Goal: Task Accomplishment & Management: Use online tool/utility

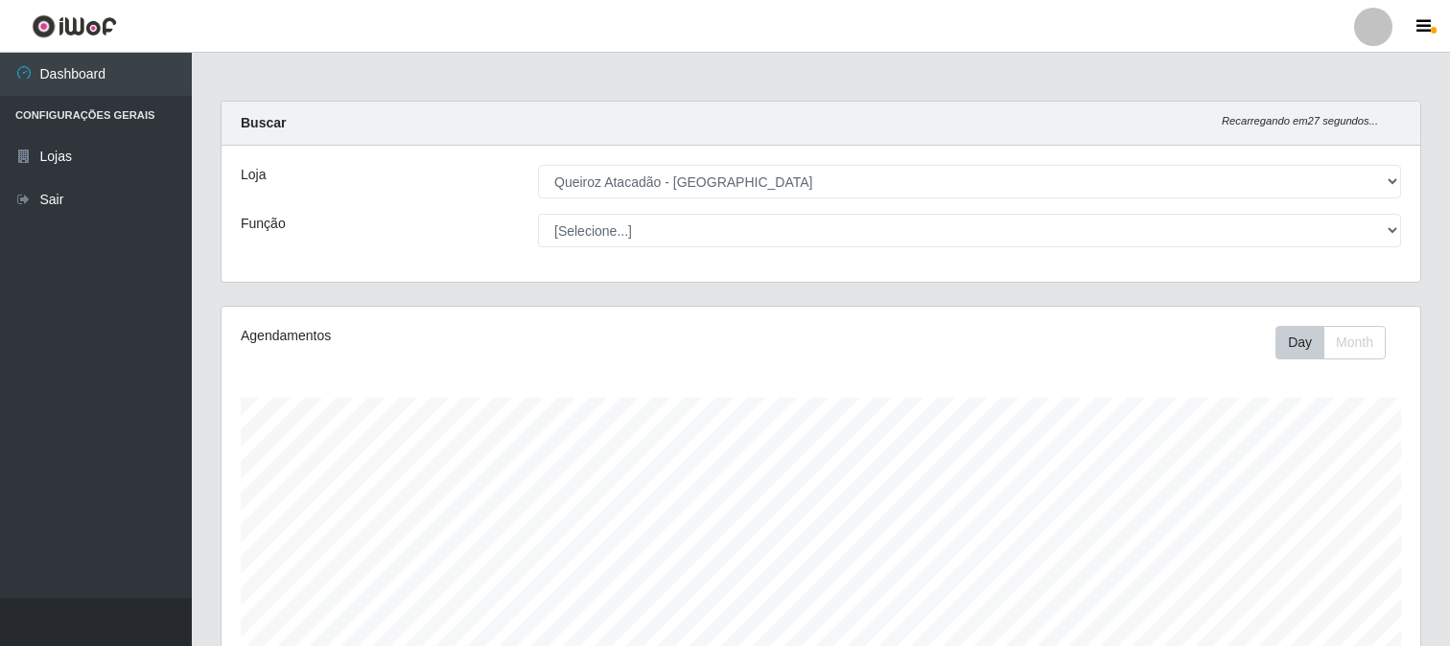
select select "464"
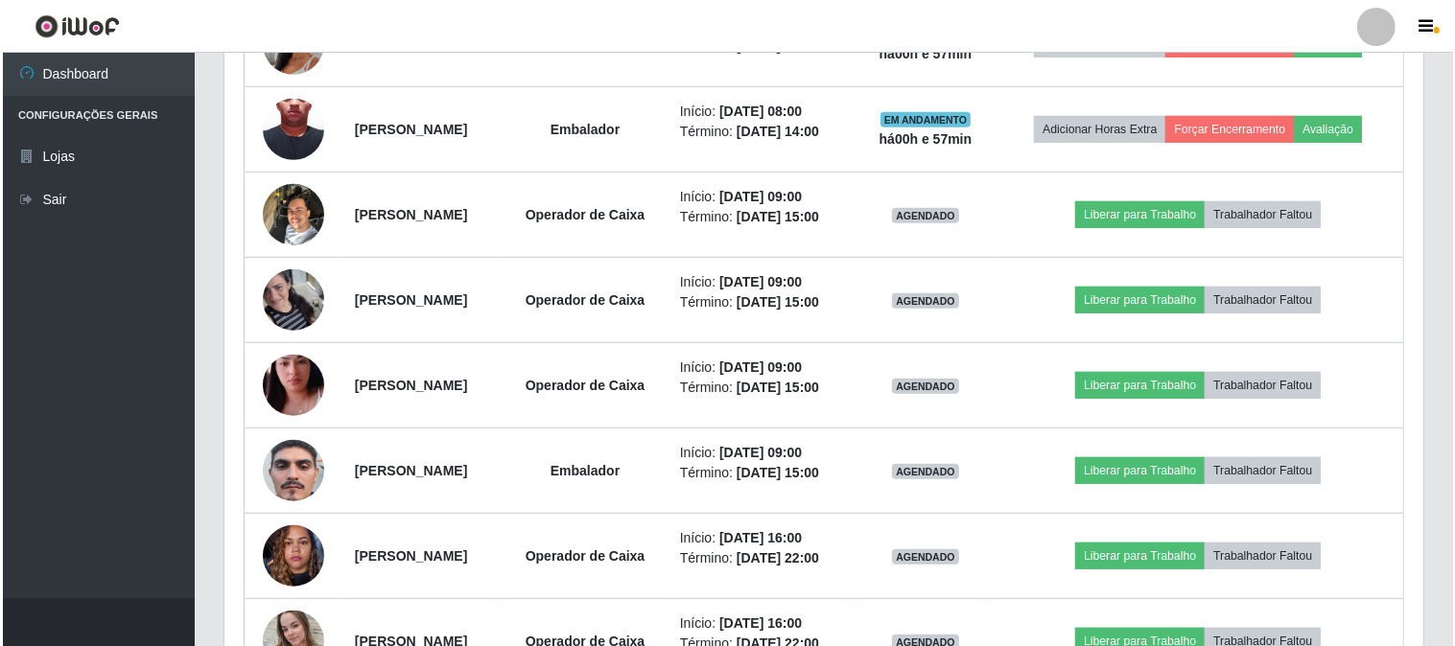
scroll to position [1031, 0]
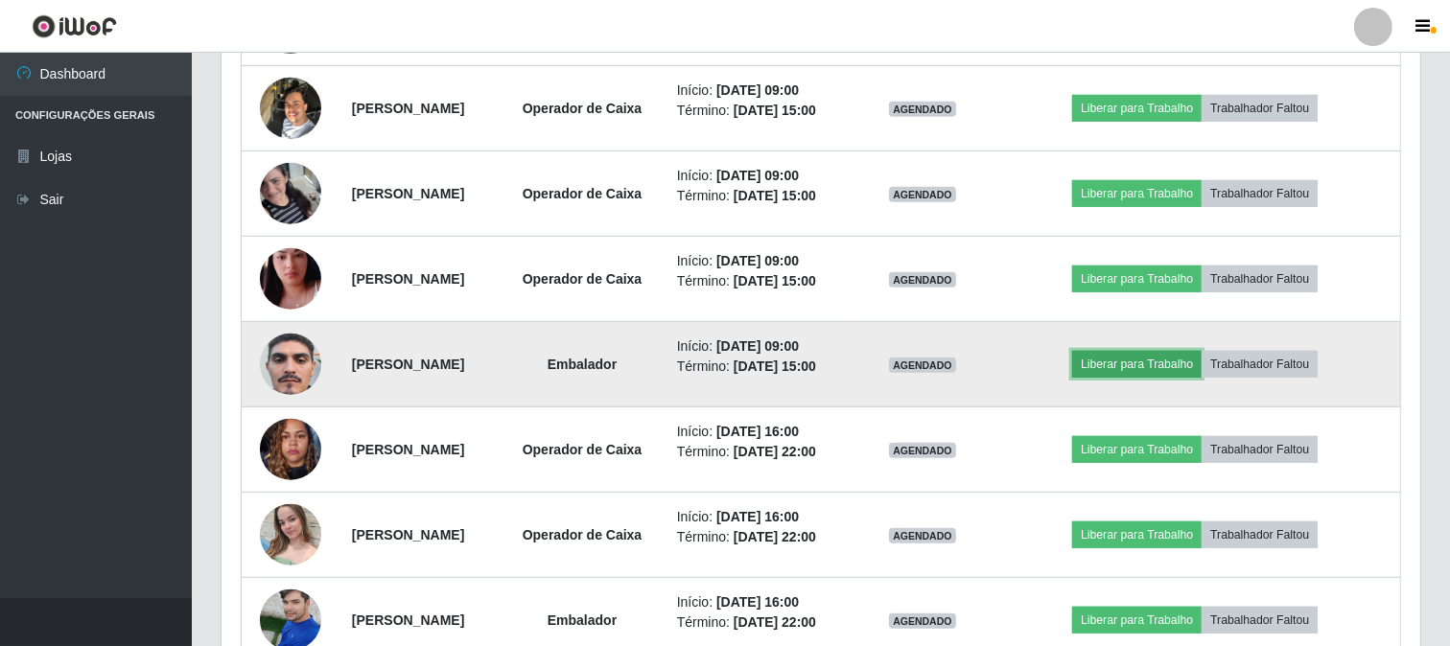
click at [1176, 378] on button "Liberar para Trabalho" at bounding box center [1136, 364] width 129 height 27
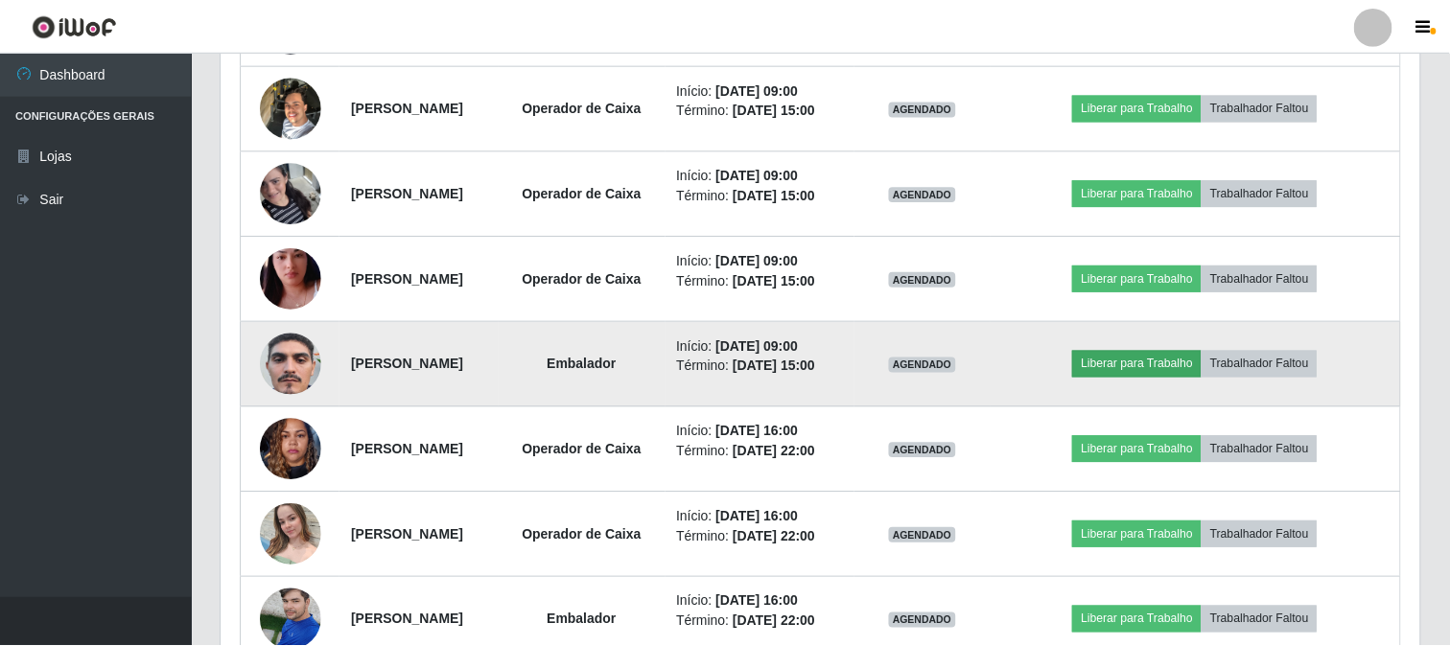
scroll to position [397, 1186]
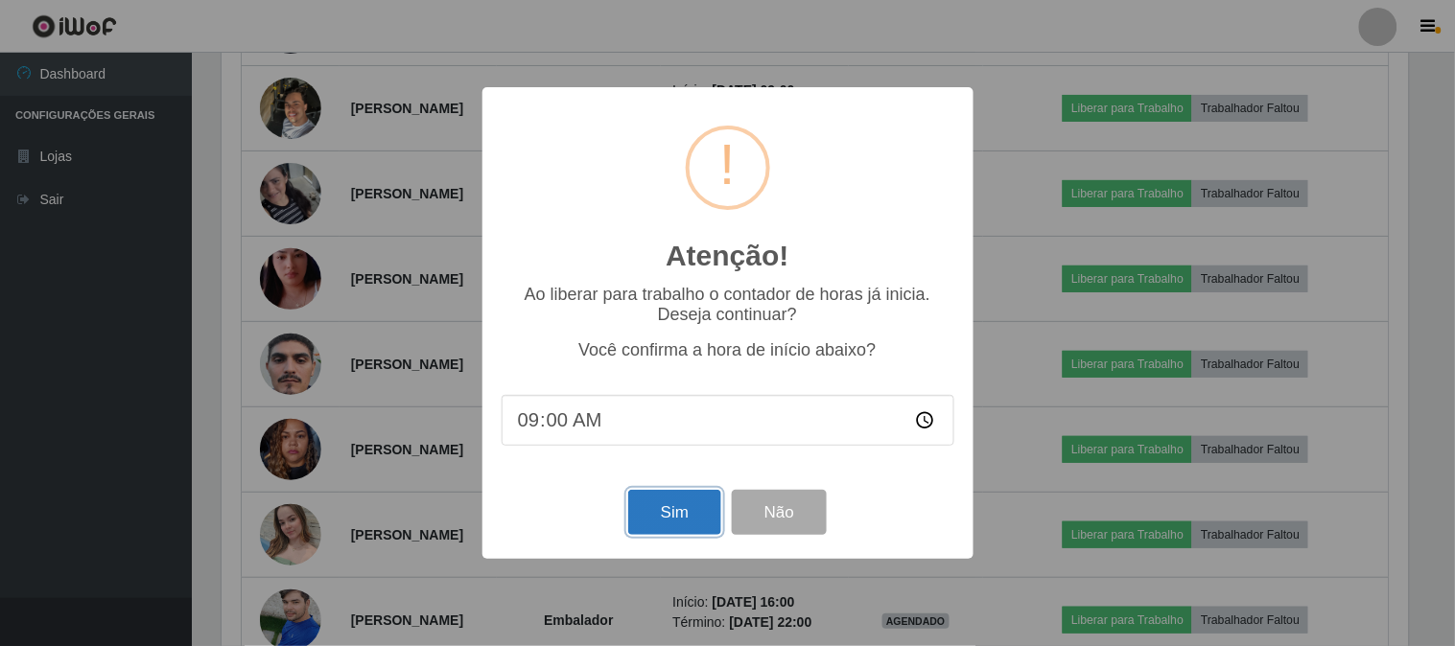
click at [645, 514] on button "Sim" at bounding box center [674, 512] width 93 height 45
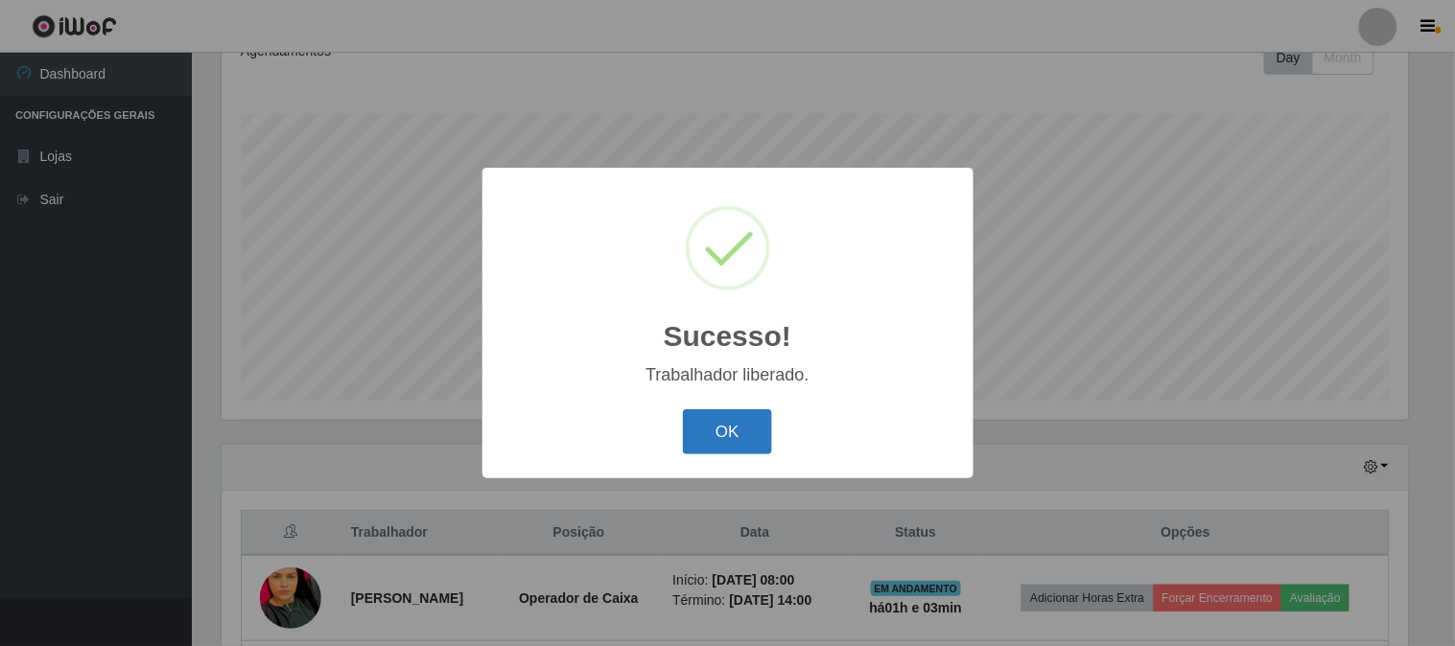
click at [756, 439] on button "OK" at bounding box center [727, 431] width 89 height 45
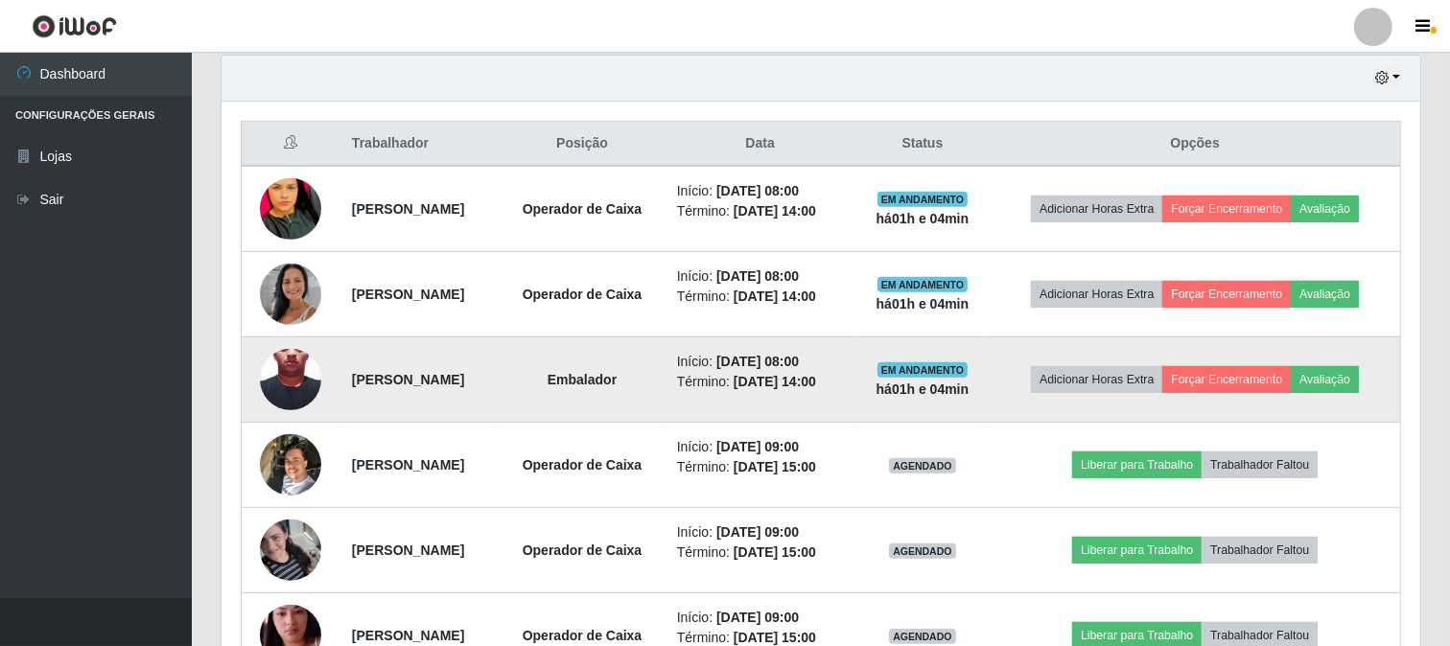
scroll to position [712, 0]
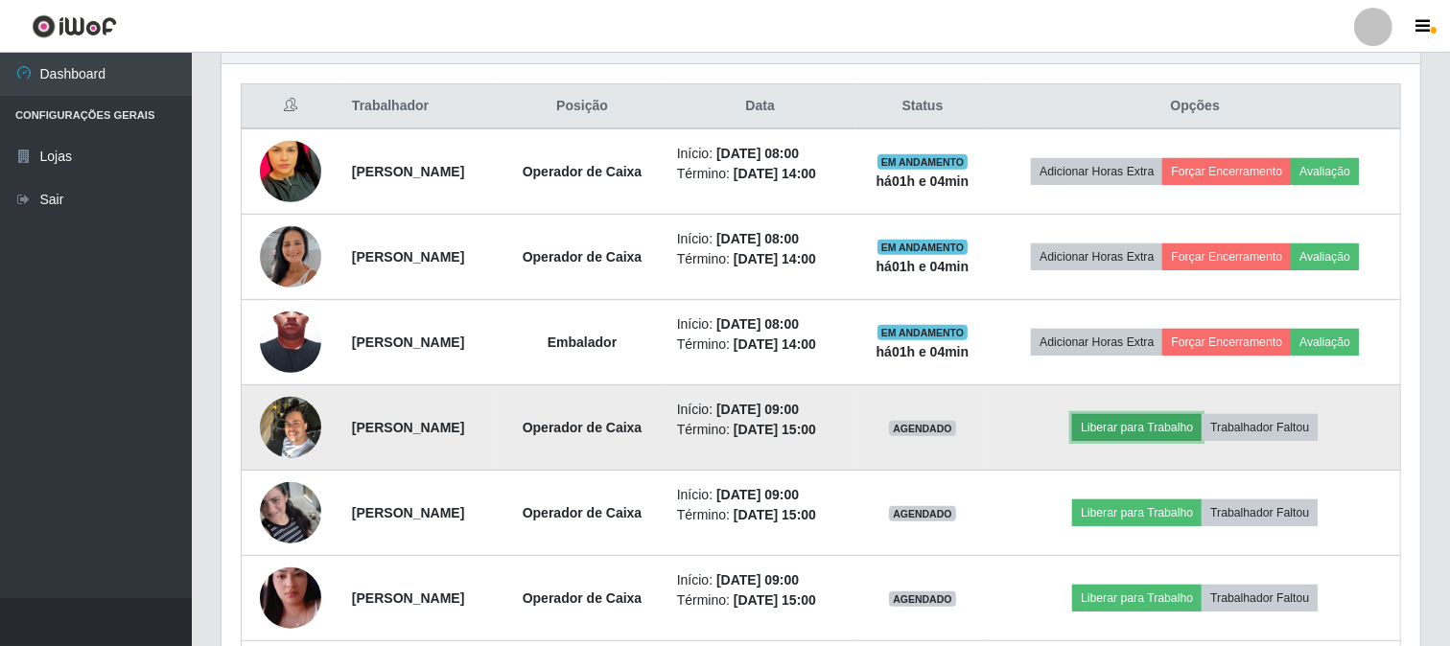
click at [1163, 441] on button "Liberar para Trabalho" at bounding box center [1136, 427] width 129 height 27
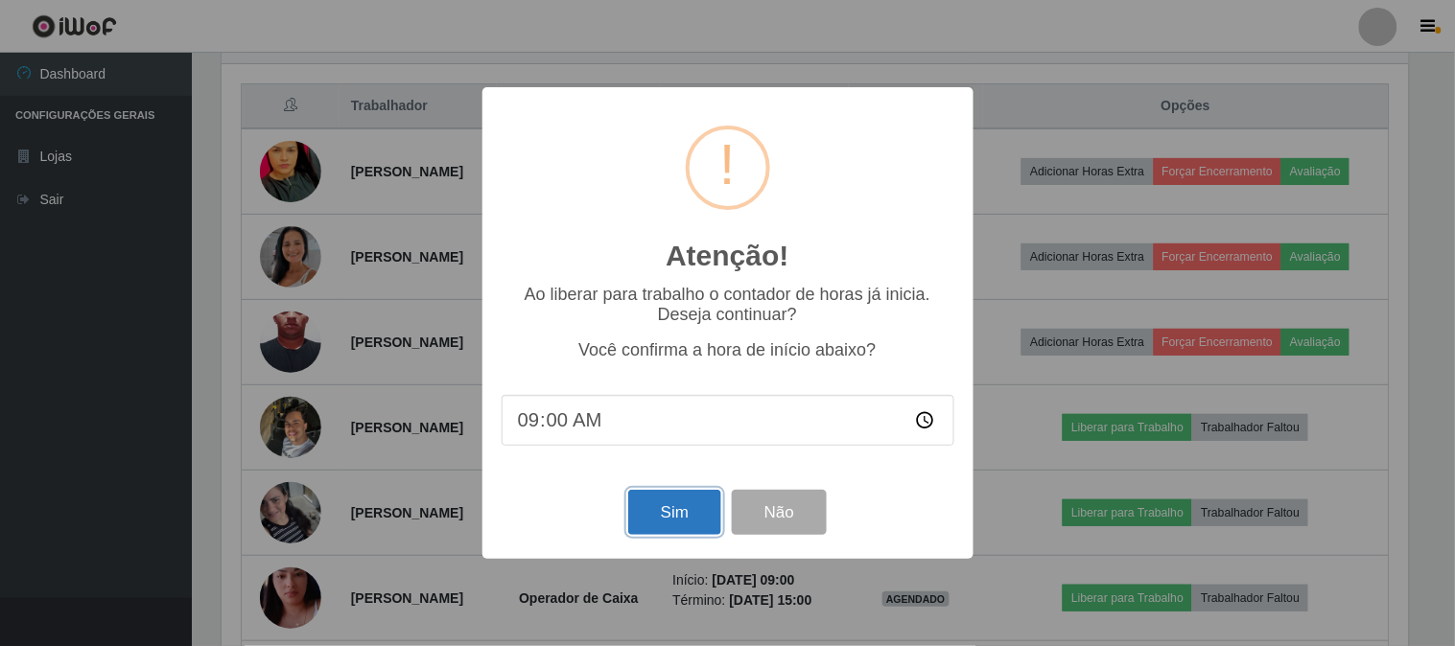
click at [691, 506] on button "Sim" at bounding box center [674, 512] width 93 height 45
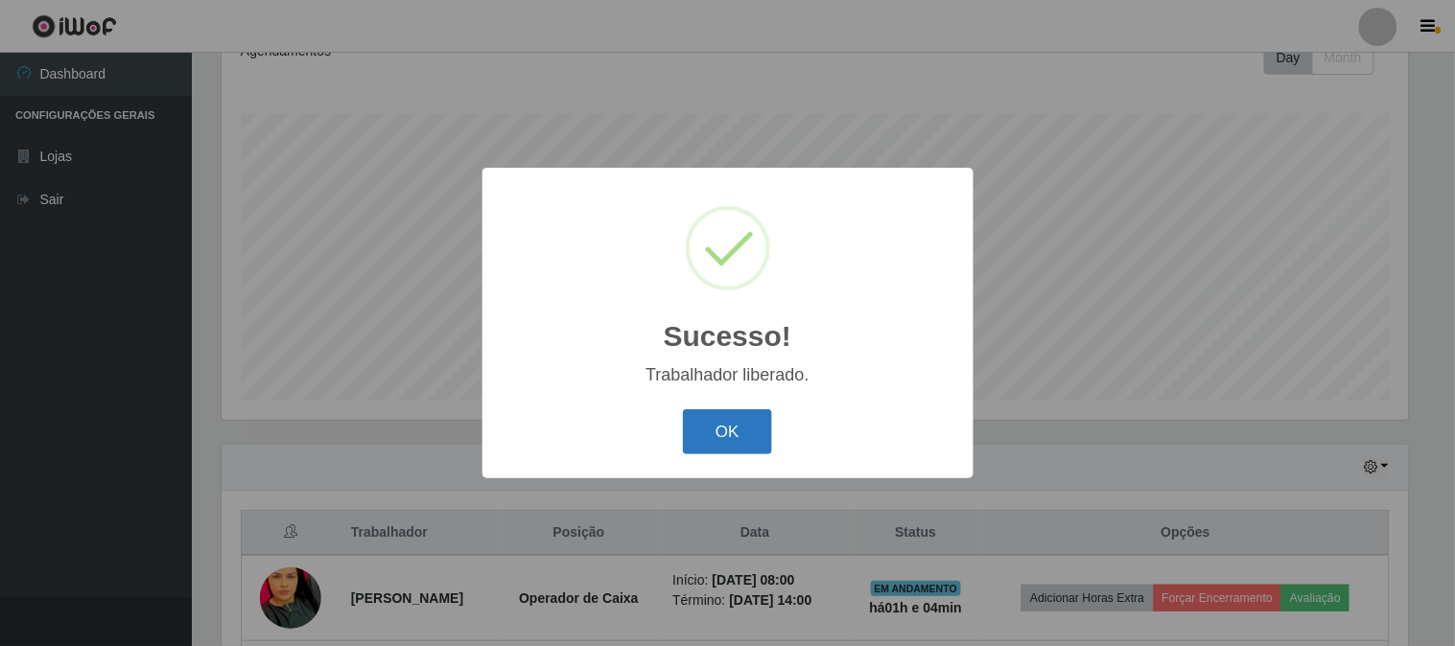
click at [744, 436] on button "OK" at bounding box center [727, 431] width 89 height 45
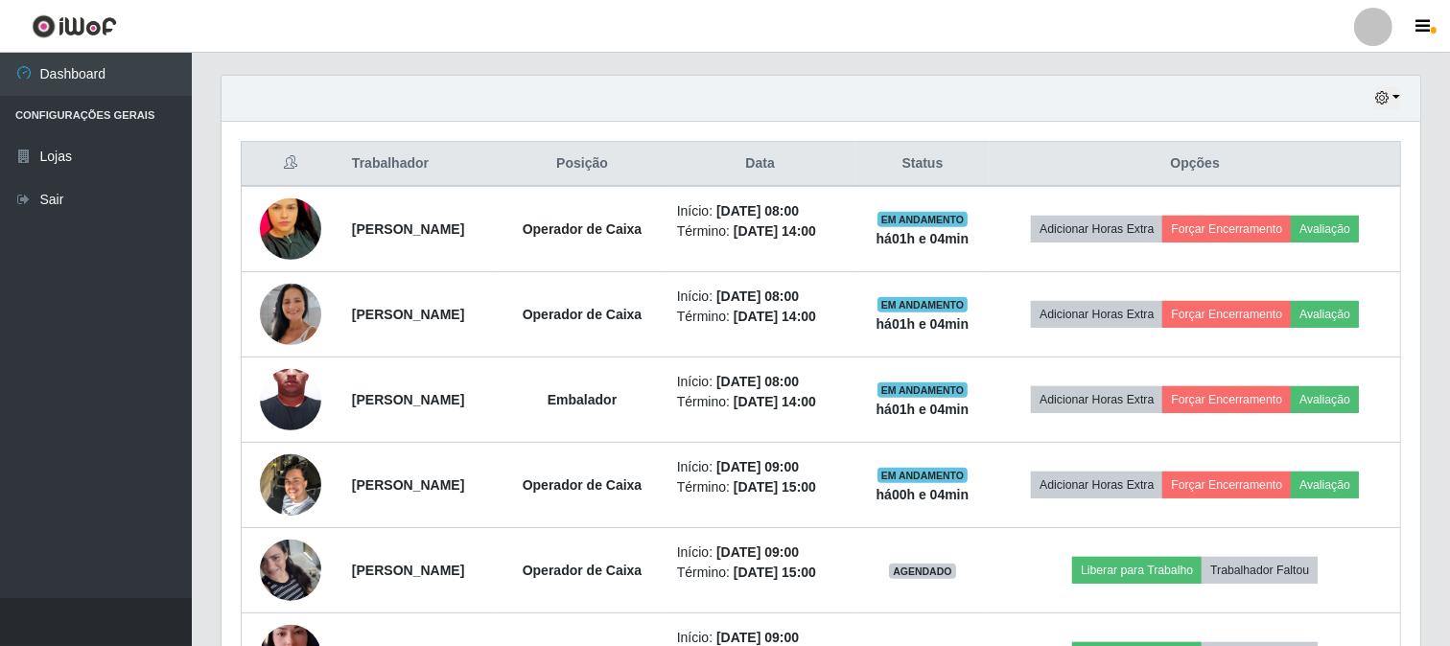
scroll to position [712, 0]
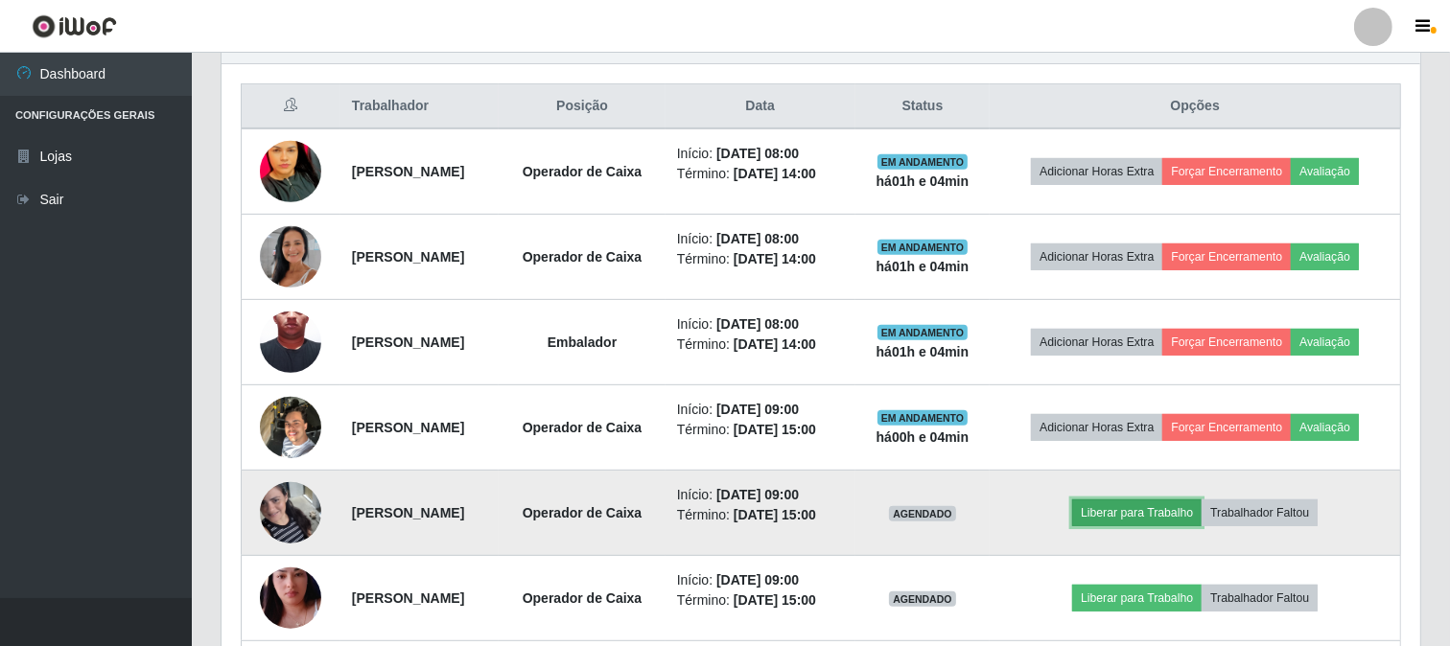
click at [1182, 526] on button "Liberar para Trabalho" at bounding box center [1136, 513] width 129 height 27
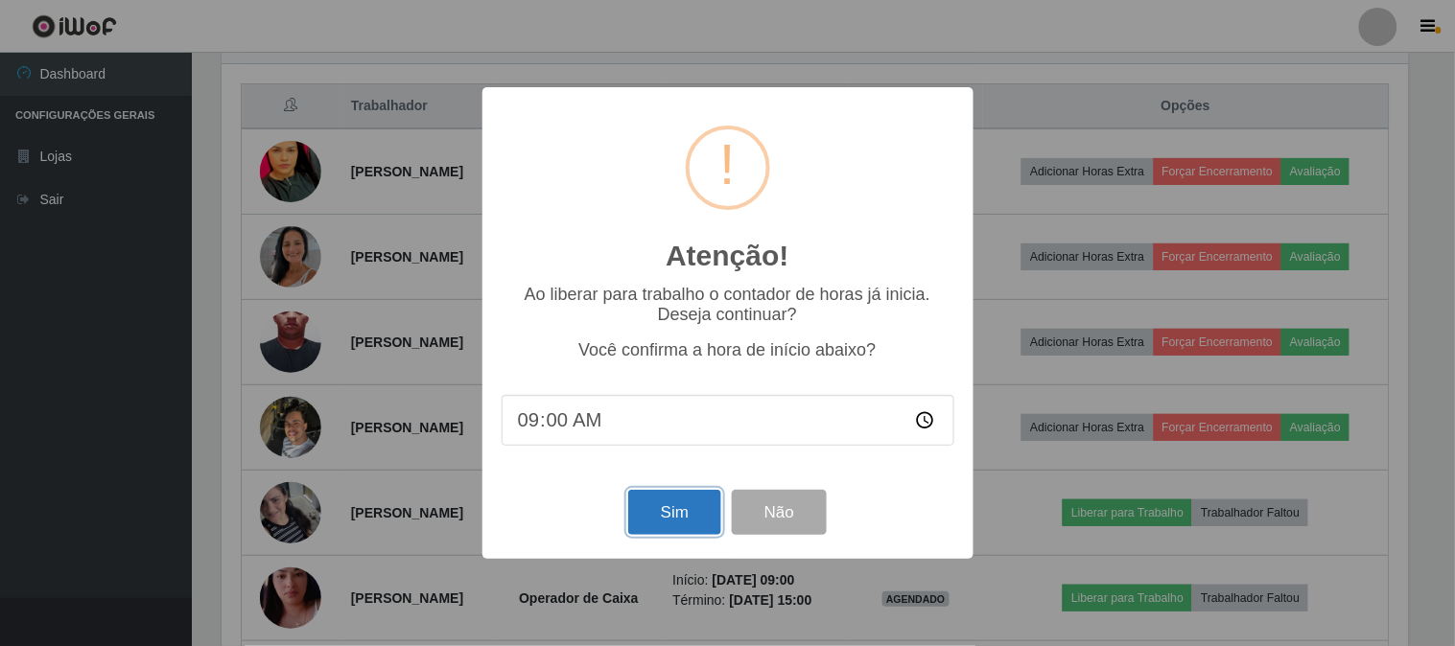
click at [695, 510] on button "Sim" at bounding box center [674, 512] width 93 height 45
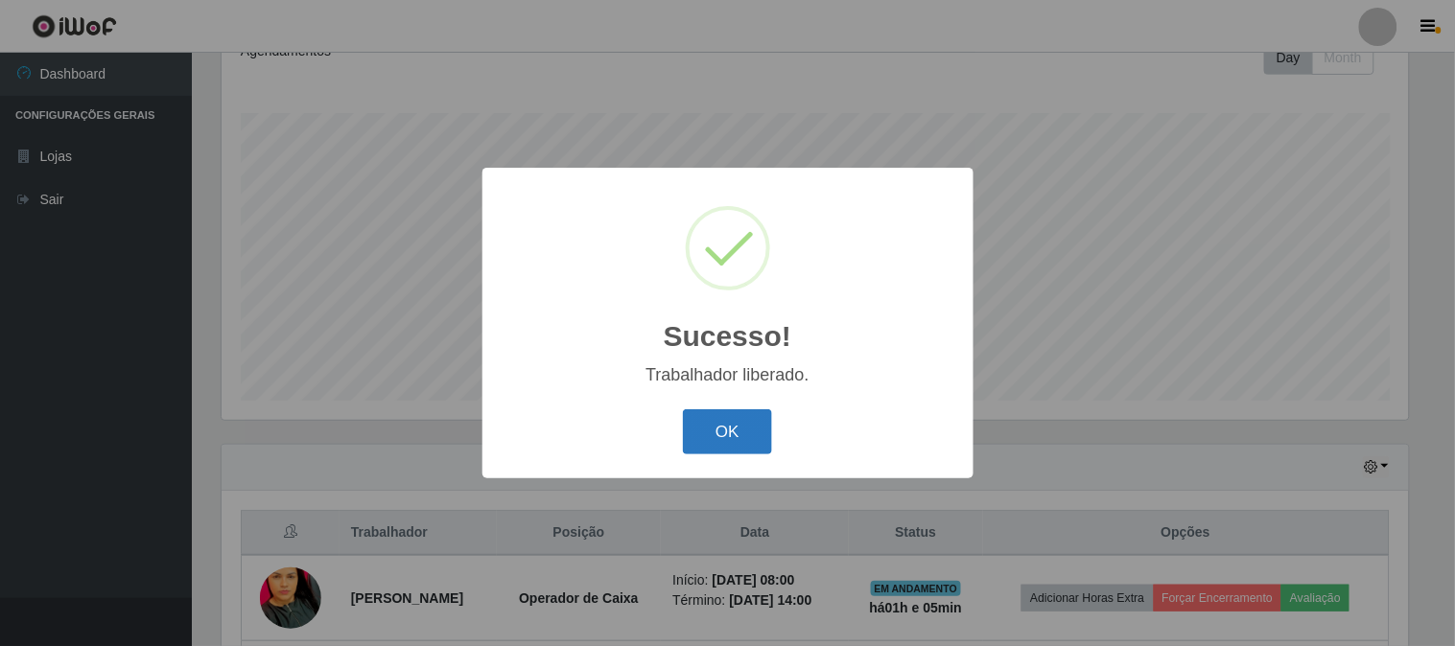
click at [696, 441] on button "OK" at bounding box center [727, 431] width 89 height 45
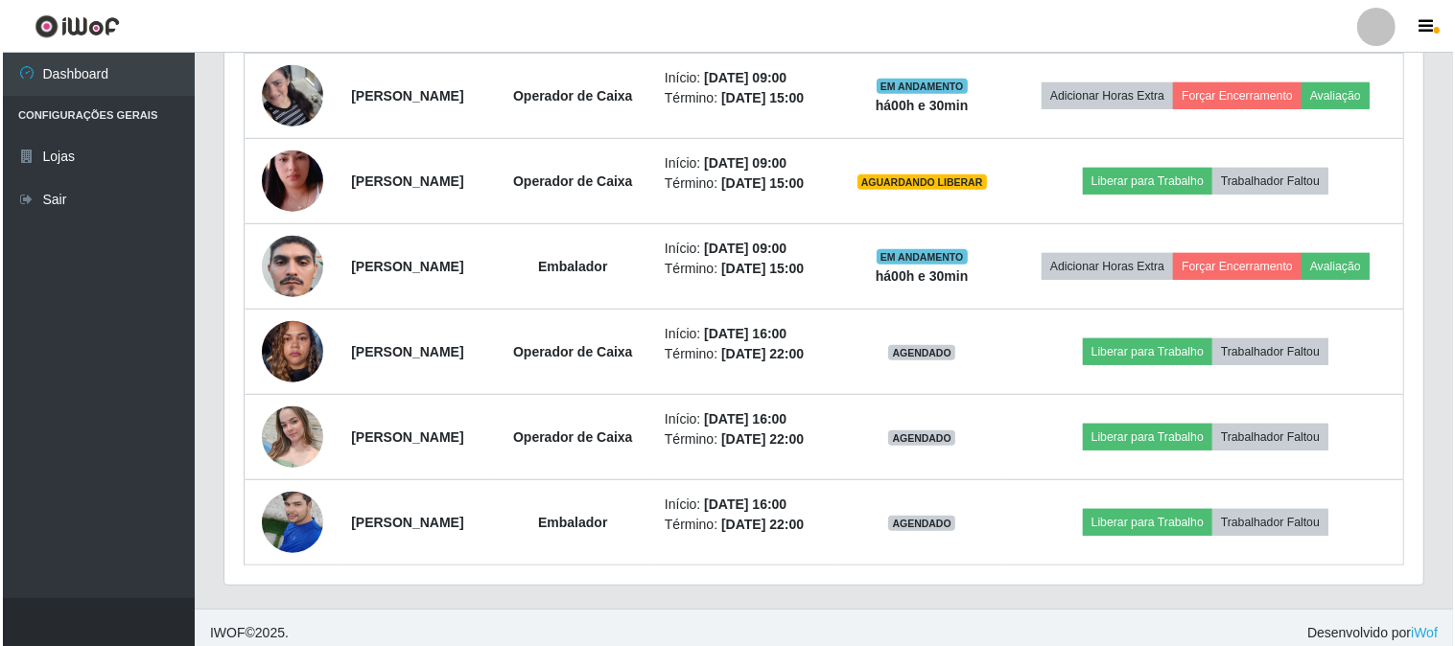
scroll to position [1137, 0]
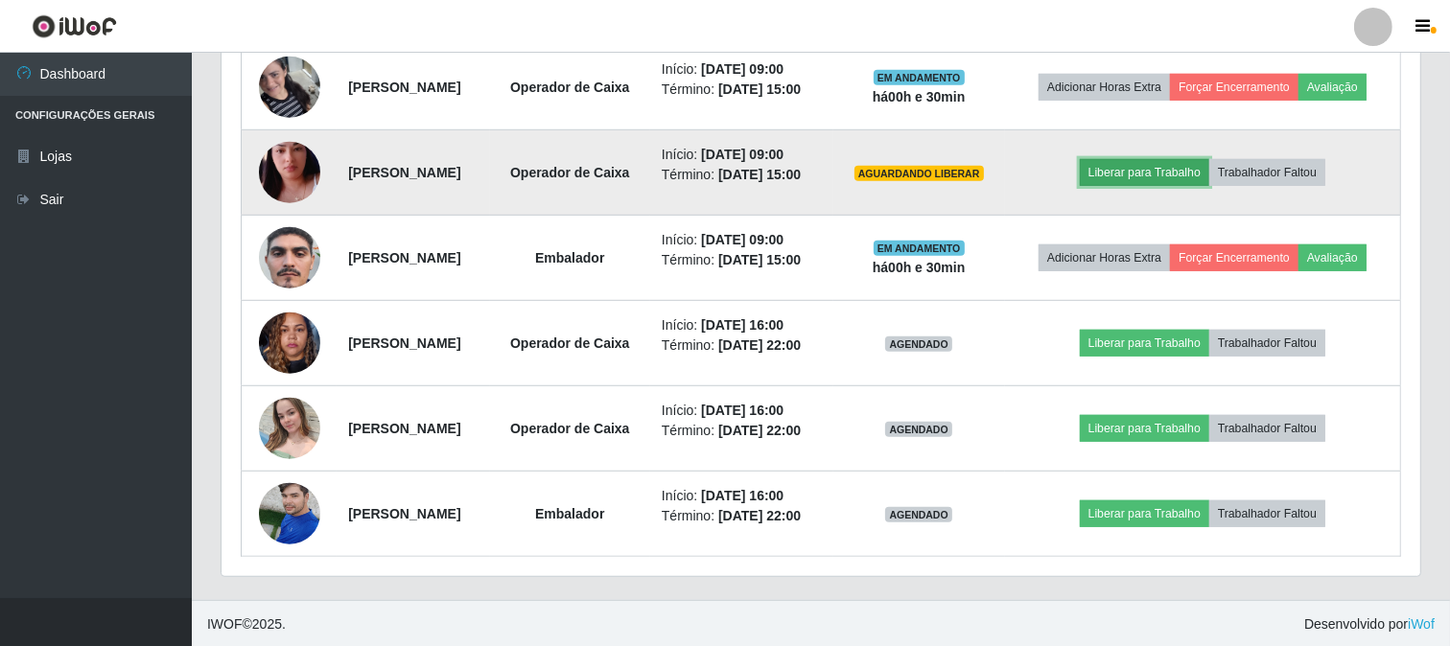
click at [1183, 186] on button "Liberar para Trabalho" at bounding box center [1144, 172] width 129 height 27
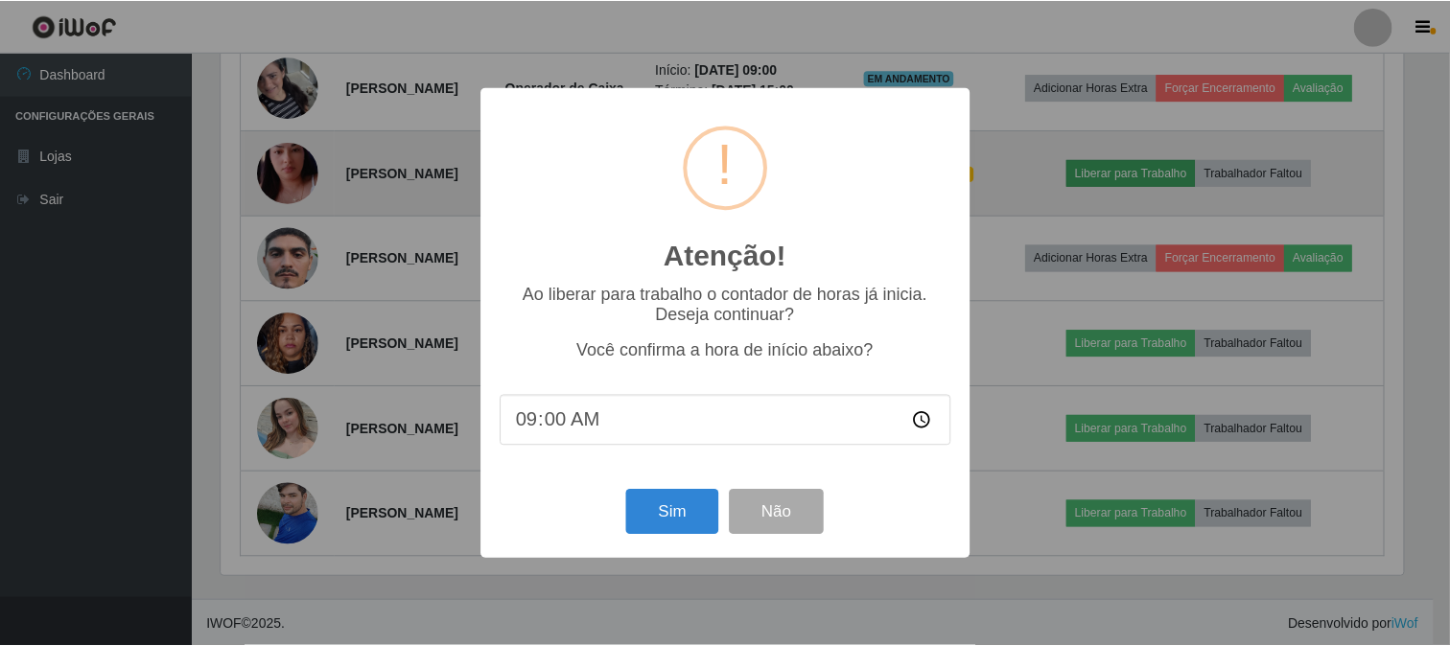
scroll to position [397, 1186]
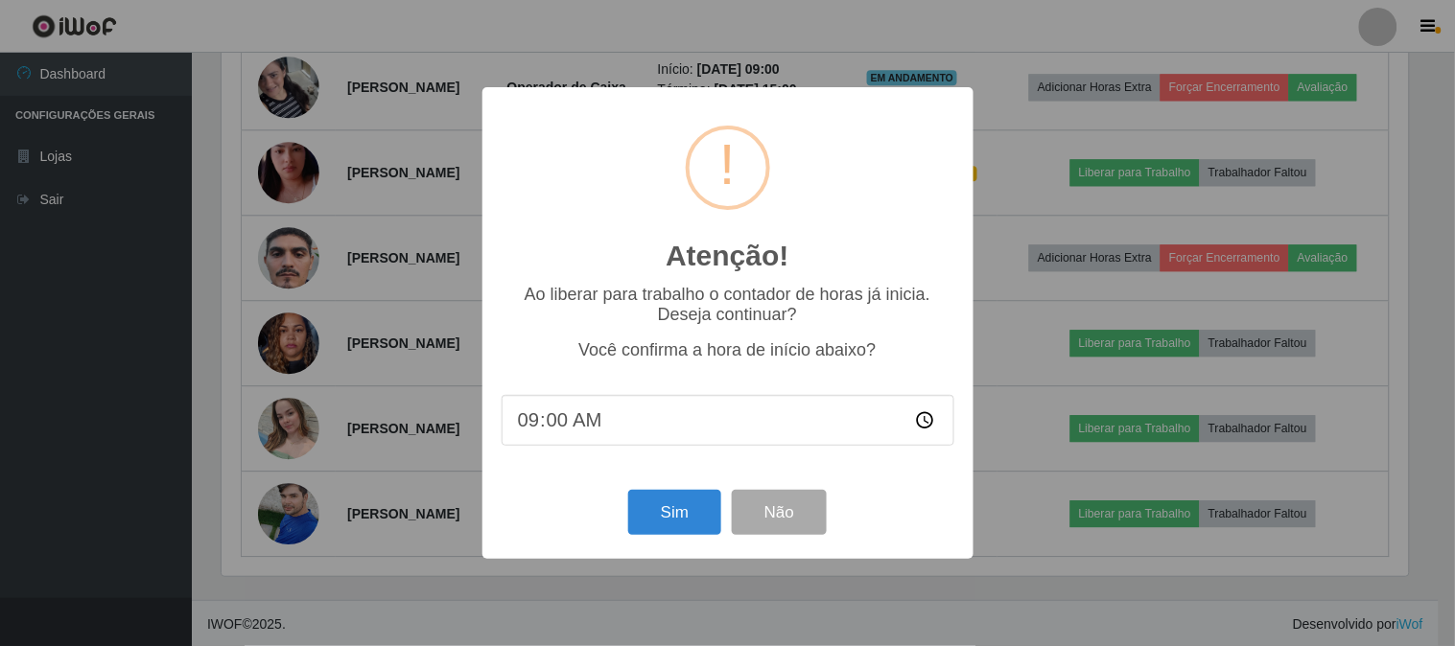
click at [585, 417] on input "09:00" at bounding box center [728, 420] width 453 height 51
click at [583, 416] on input "09:00" at bounding box center [728, 420] width 453 height 51
drag, startPoint x: 558, startPoint y: 445, endPoint x: 561, endPoint y: 424, distance: 21.3
click at [558, 436] on input "09:00" at bounding box center [728, 420] width 453 height 51
click at [561, 424] on input "09:00" at bounding box center [728, 420] width 453 height 51
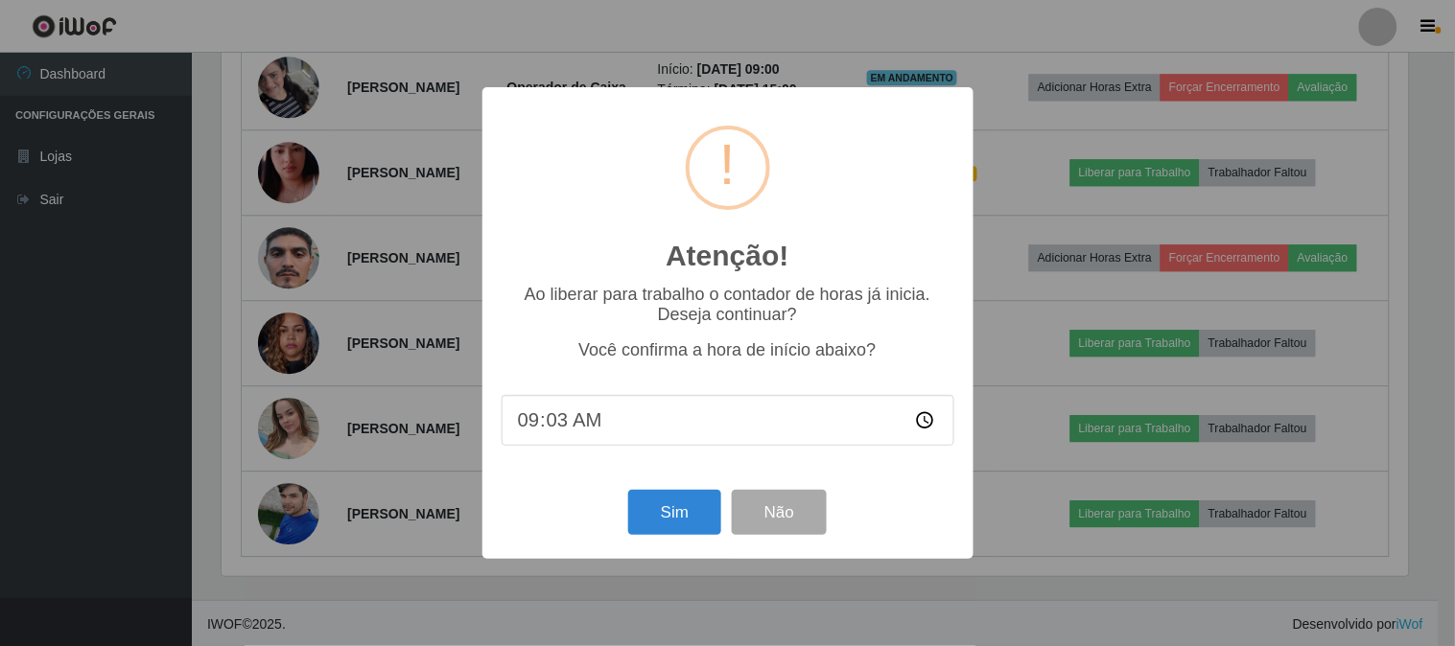
type input "09:30"
click at [681, 521] on button "Sim" at bounding box center [674, 512] width 93 height 45
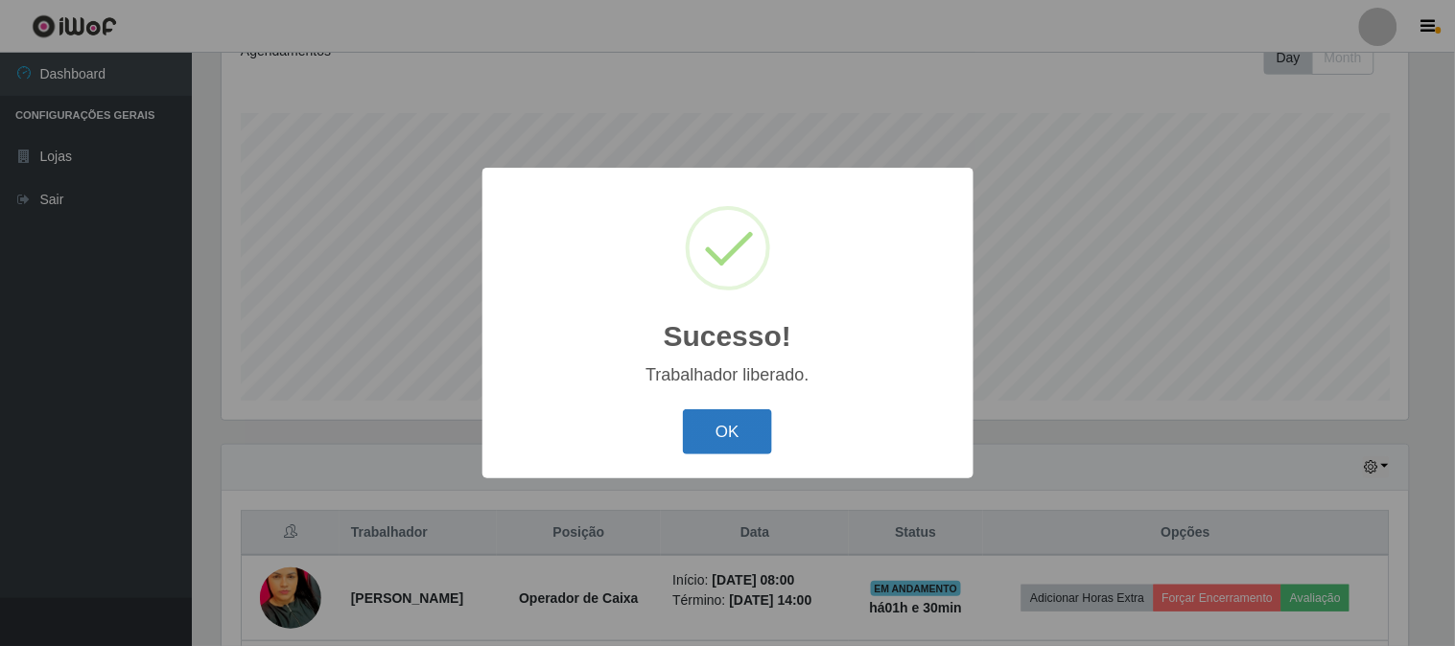
click at [759, 434] on button "OK" at bounding box center [727, 431] width 89 height 45
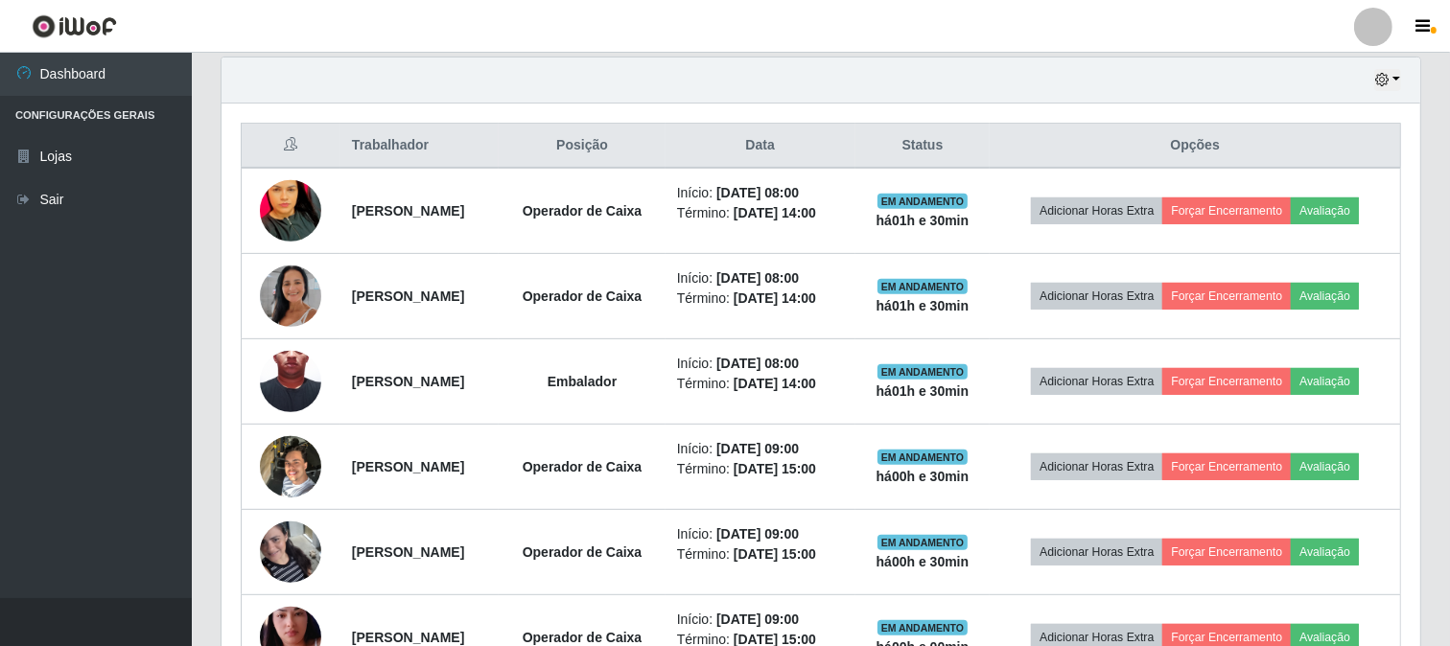
scroll to position [924, 0]
